Goal: Task Accomplishment & Management: Manage account settings

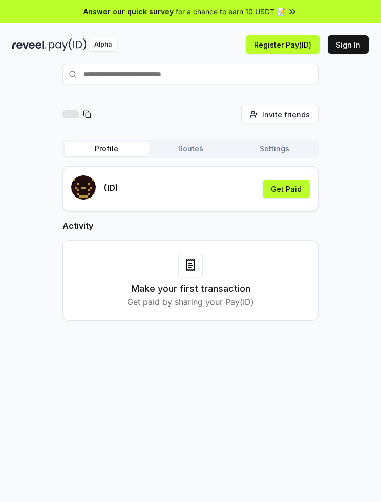
click at [302, 188] on button "Get Paid" at bounding box center [285, 189] width 47 height 18
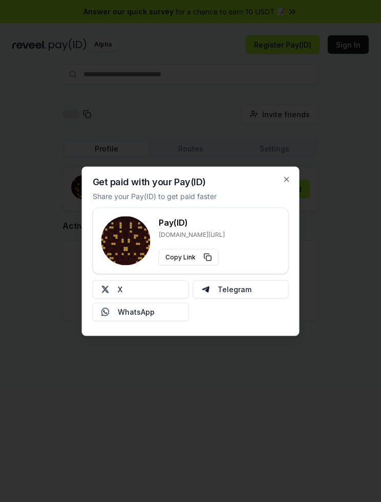
click at [171, 286] on button "X" at bounding box center [141, 289] width 96 height 18
click at [237, 397] on div at bounding box center [190, 251] width 381 height 502
